Goal: Task Accomplishment & Management: Manage account settings

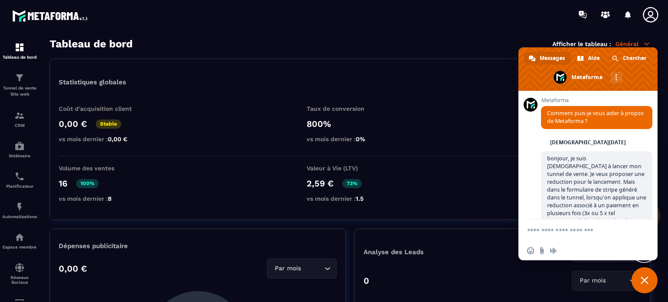
click at [650, 282] on span "Fermer le chat" at bounding box center [645, 281] width 26 height 26
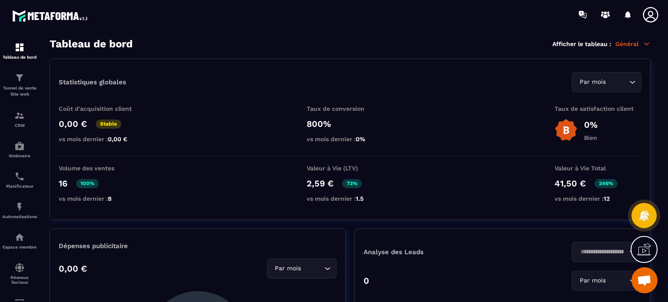
click at [637, 45] on p "Général" at bounding box center [633, 44] width 35 height 8
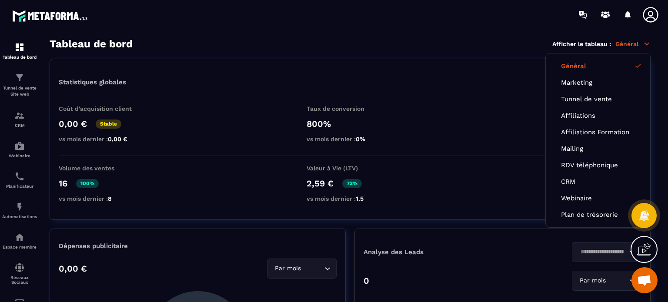
click at [653, 14] on icon at bounding box center [650, 14] width 15 height 15
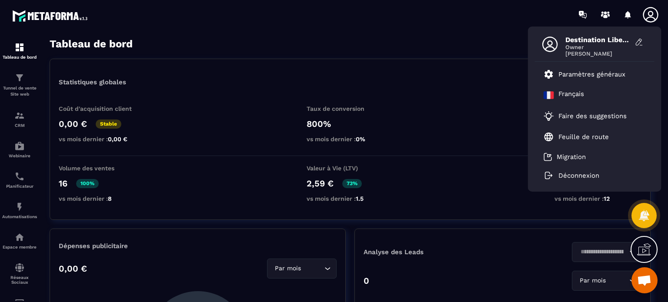
click at [638, 73] on li "Paramètres généraux" at bounding box center [595, 74] width 120 height 21
click at [588, 74] on p "Paramètres généraux" at bounding box center [592, 75] width 67 height 8
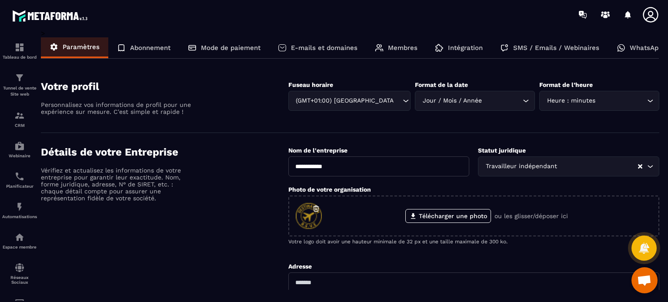
click at [204, 45] on p "Mode de paiement" at bounding box center [231, 48] width 60 height 8
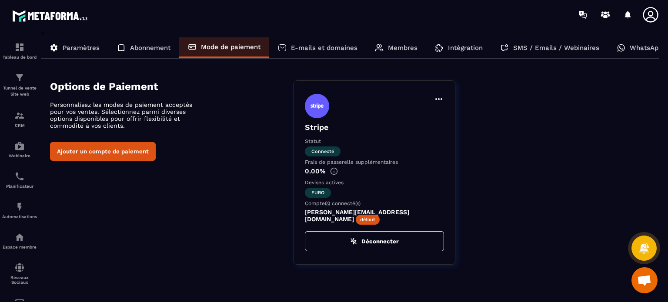
drag, startPoint x: 523, startPoint y: 95, endPoint x: 501, endPoint y: 94, distance: 21.8
click at [501, 94] on div "Stripe Statut Connecté Frais de passerelle supplémentaires 0.00% Devises active…" at bounding box center [477, 173] width 366 height 185
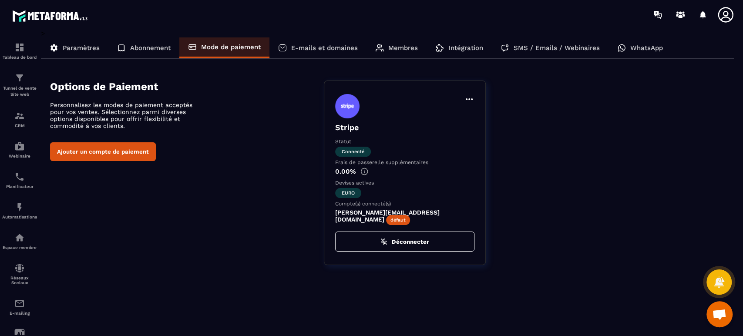
click at [470, 93] on div "Stripe Statut Connecté Frais de passerelle supplémentaires 0.00% Devises active…" at bounding box center [405, 173] width 162 height 185
click at [471, 96] on icon at bounding box center [469, 99] width 10 height 10
click at [139, 239] on div "Options de Paiement Personnalisez les modes de paiement acceptés pour vos vente…" at bounding box center [392, 173] width 684 height 185
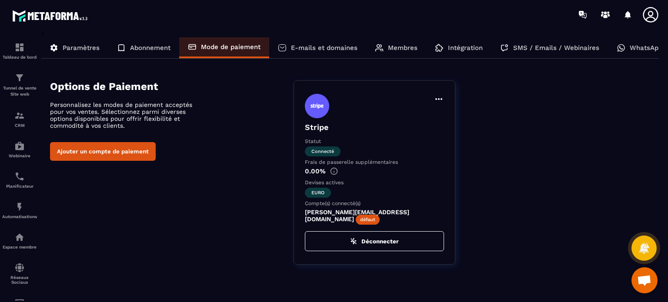
click at [124, 149] on button "Ajouter un compte de paiement" at bounding box center [103, 151] width 106 height 19
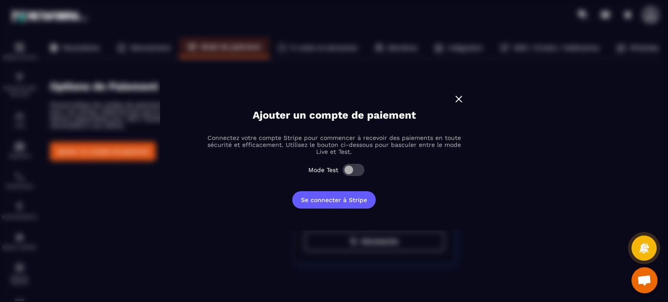
click at [357, 169] on span "Modal window" at bounding box center [354, 170] width 22 height 12
click at [348, 199] on button "Se connecter à Stripe" at bounding box center [334, 199] width 84 height 17
